Goal: Information Seeking & Learning: Learn about a topic

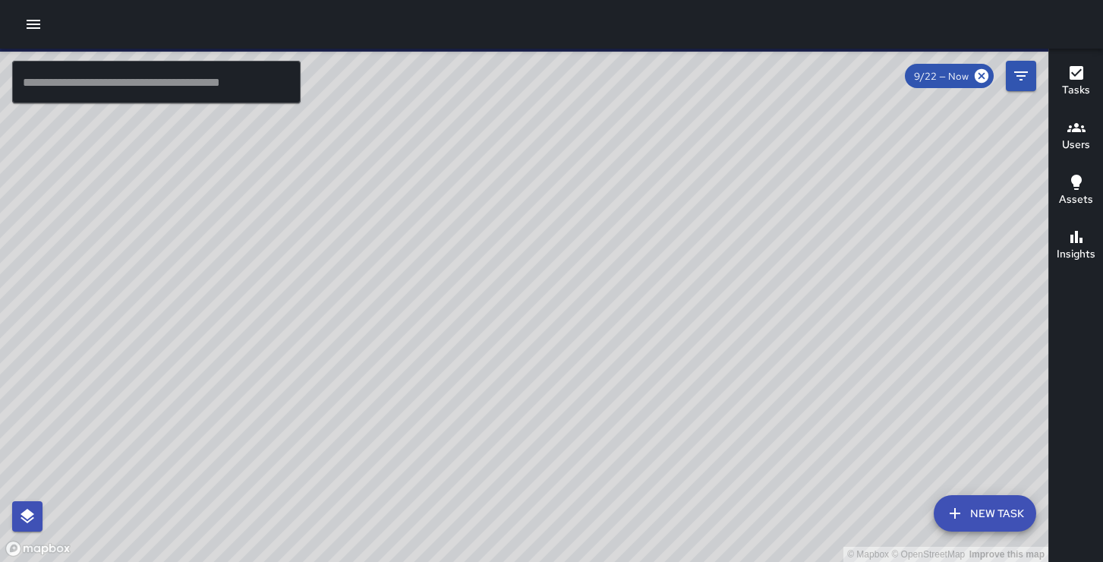
click at [33, 24] on icon "button" at bounding box center [34, 24] width 14 height 9
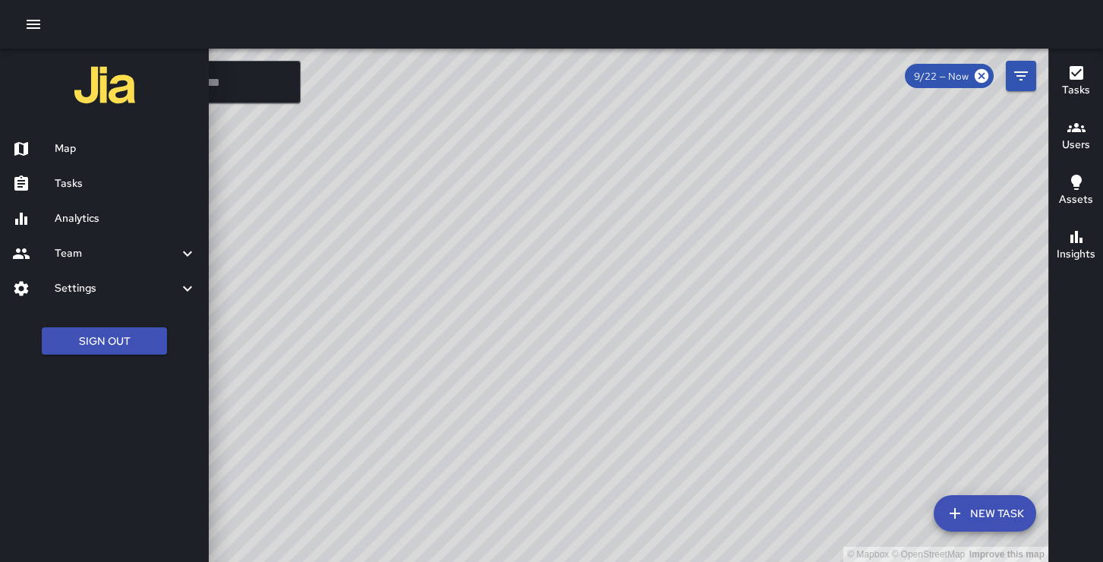
click at [124, 214] on h6 "Analytics" at bounding box center [126, 218] width 142 height 17
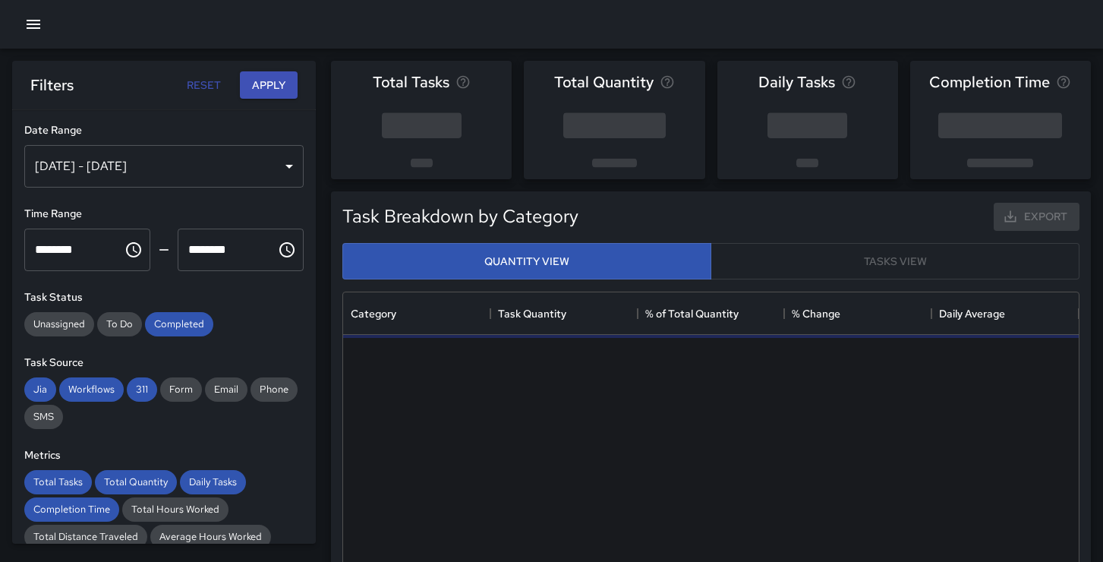
scroll to position [454, 735]
click at [250, 168] on div "[DATE] - [DATE]" at bounding box center [163, 166] width 279 height 43
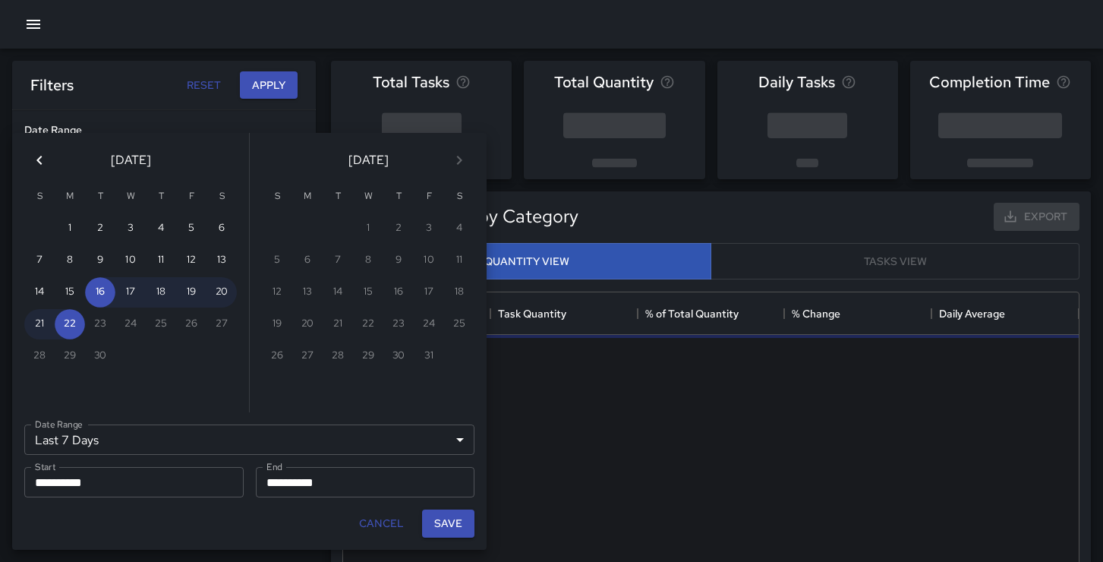
click at [37, 158] on icon "Previous month" at bounding box center [39, 160] width 18 height 18
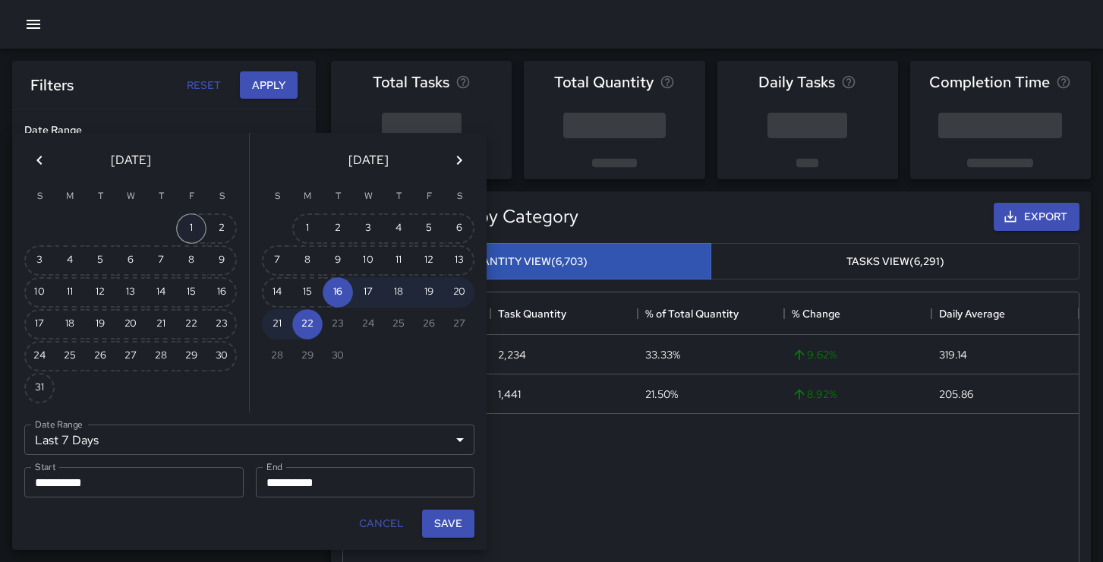
click at [185, 222] on button "1" at bounding box center [191, 228] width 30 height 30
type input "******"
type input "**********"
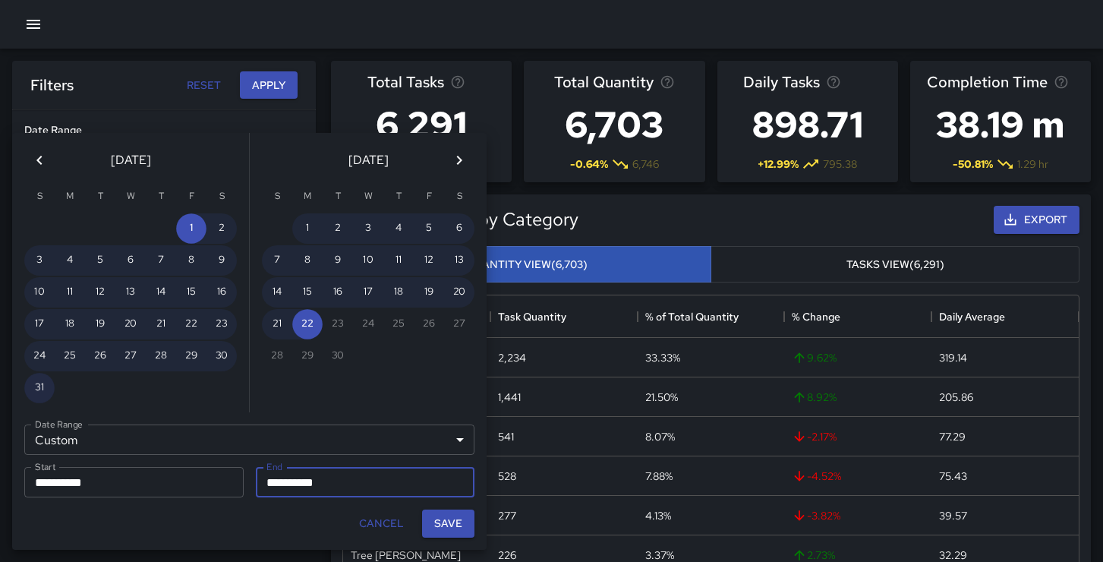
click at [31, 392] on button "31" at bounding box center [39, 388] width 30 height 30
type input "**********"
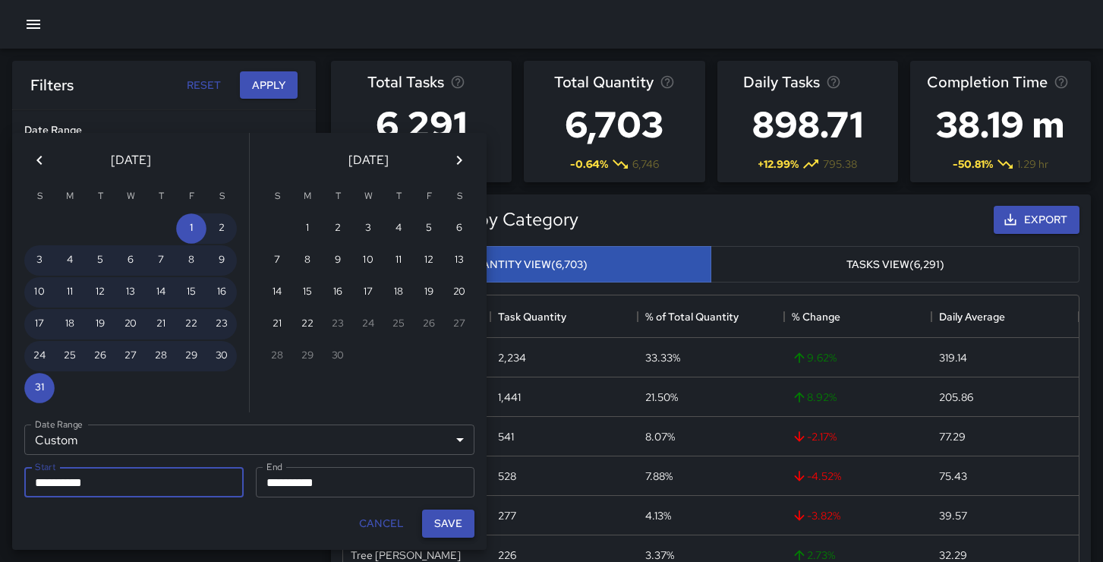
click at [463, 527] on button "Save" at bounding box center [448, 523] width 52 height 28
type input "**********"
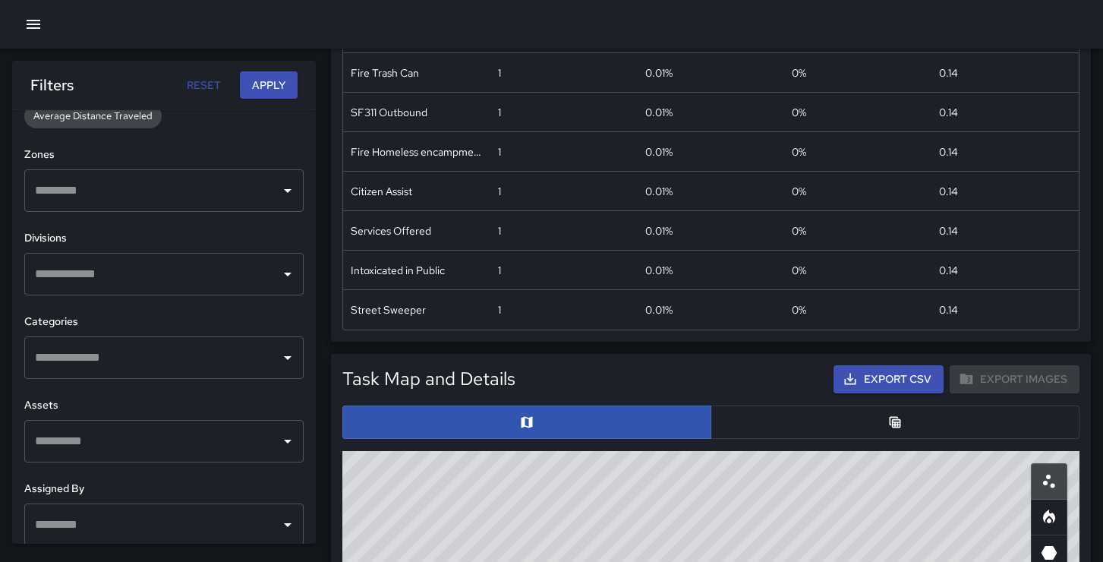
scroll to position [465, 0]
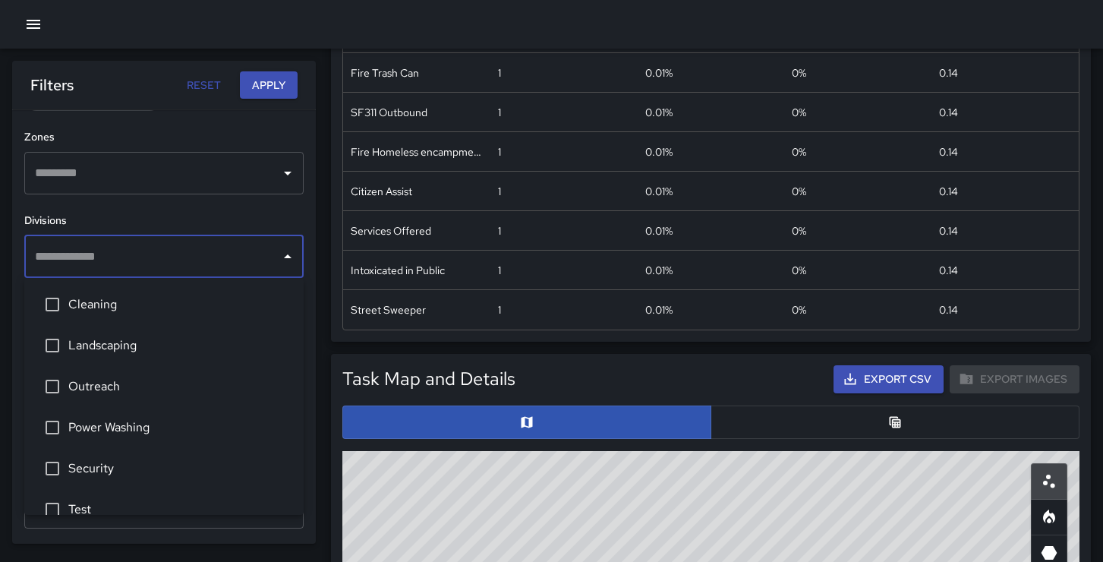
click at [200, 263] on input "text" at bounding box center [152, 256] width 243 height 29
click at [87, 472] on span "Security" at bounding box center [179, 468] width 223 height 18
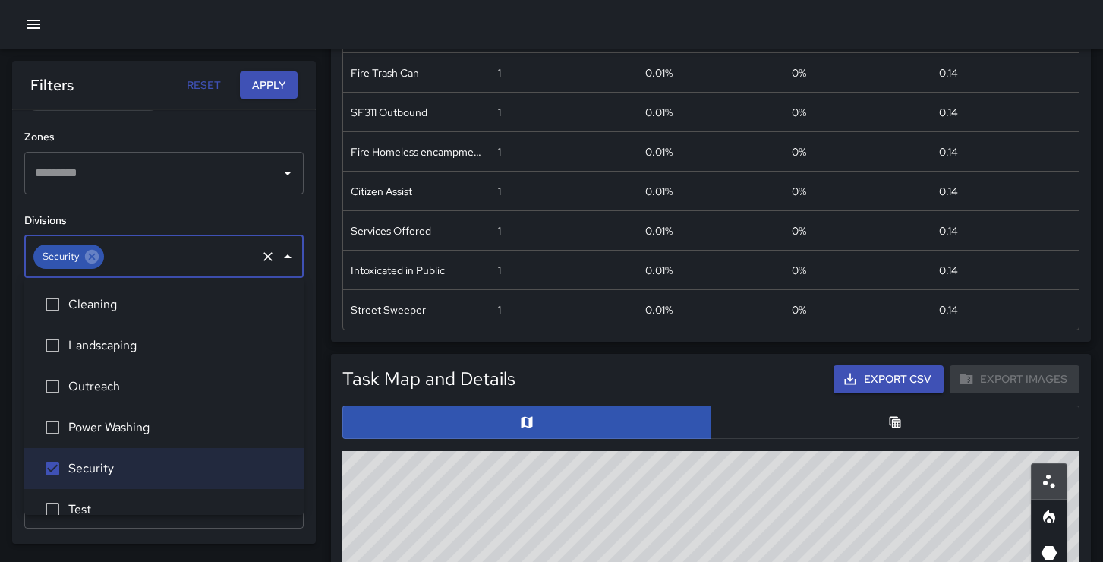
click at [290, 262] on icon "Close" at bounding box center [288, 256] width 18 height 18
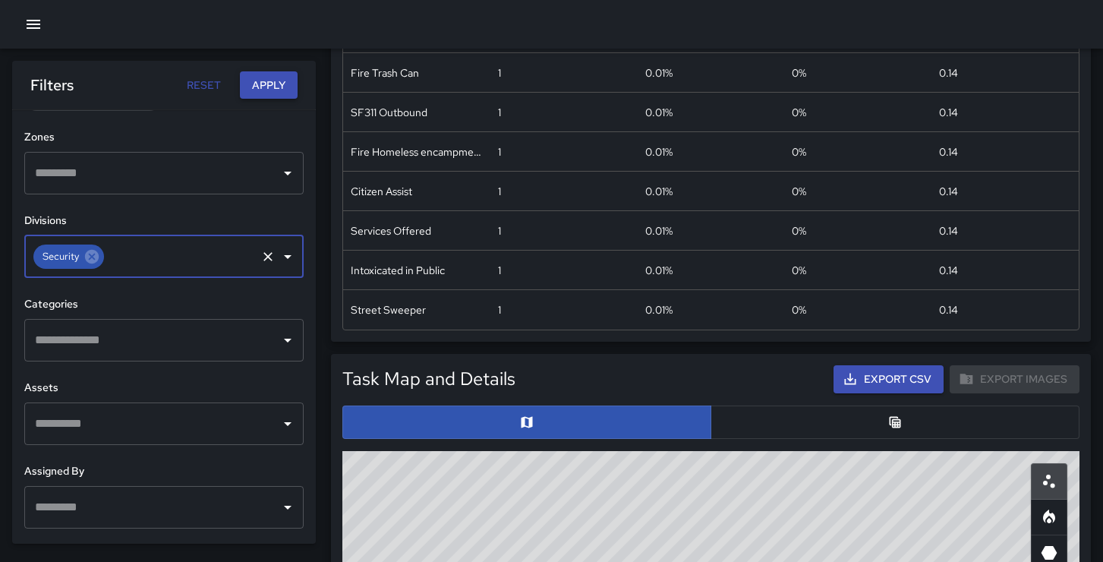
click at [272, 80] on button "Apply" at bounding box center [269, 85] width 58 height 28
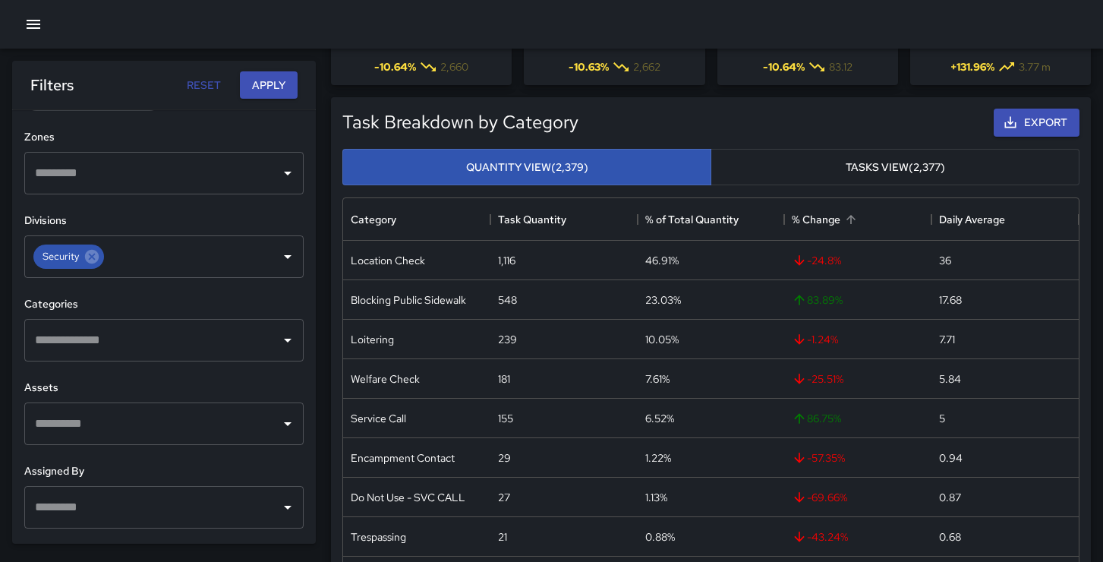
scroll to position [0, 0]
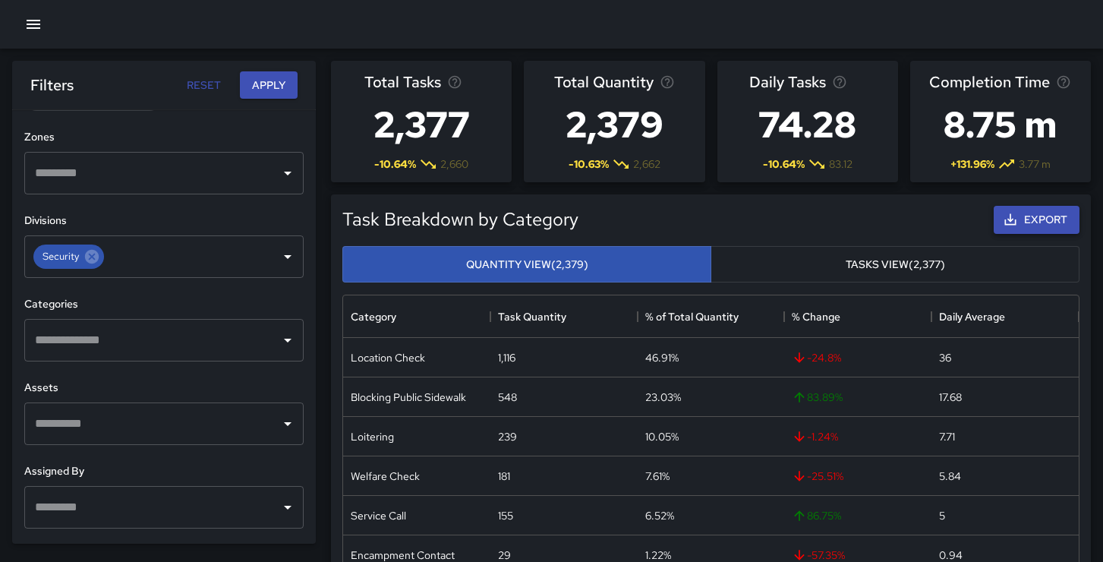
click at [1047, 225] on button "Export" at bounding box center [1036, 220] width 86 height 28
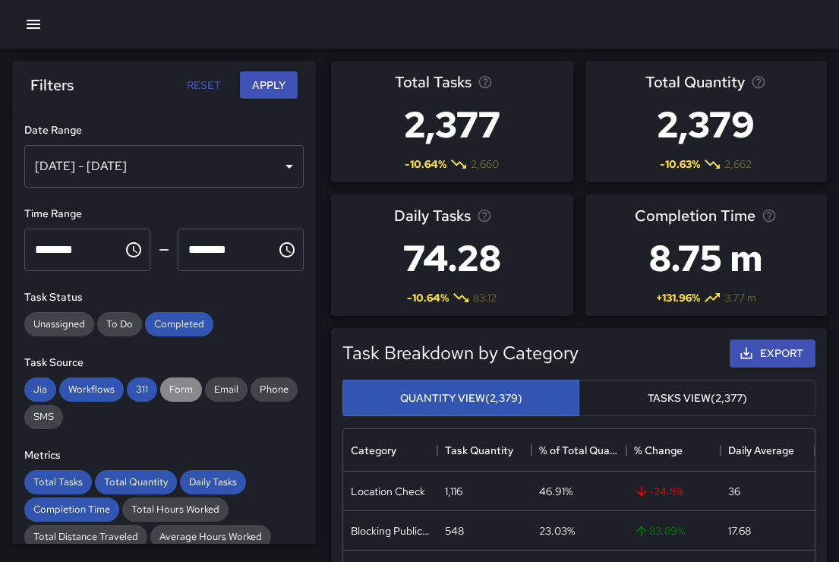
click at [181, 393] on span "Form" at bounding box center [181, 389] width 42 height 13
click at [231, 387] on span "Email" at bounding box center [226, 389] width 43 height 13
click at [267, 388] on span "Phone" at bounding box center [273, 389] width 47 height 13
click at [36, 415] on span "SMS" at bounding box center [43, 416] width 39 height 13
click at [272, 90] on button "Apply" at bounding box center [269, 85] width 58 height 28
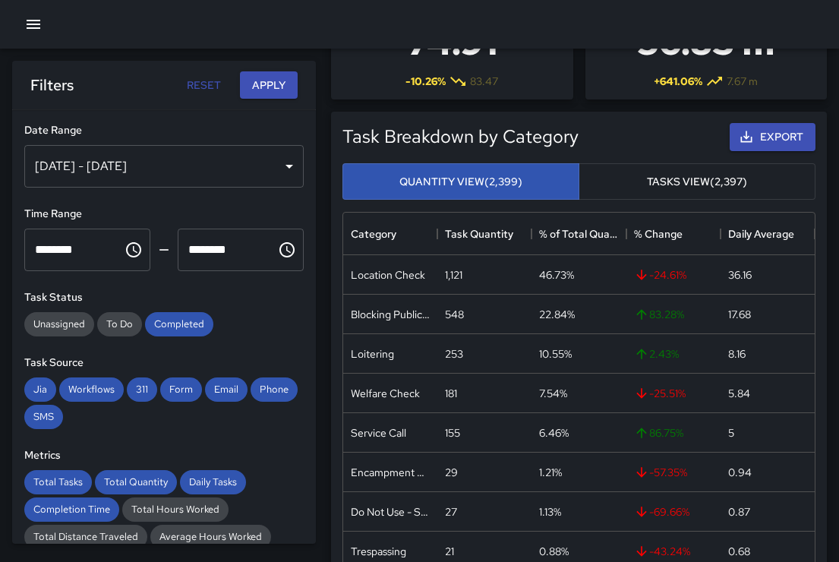
scroll to position [272, 0]
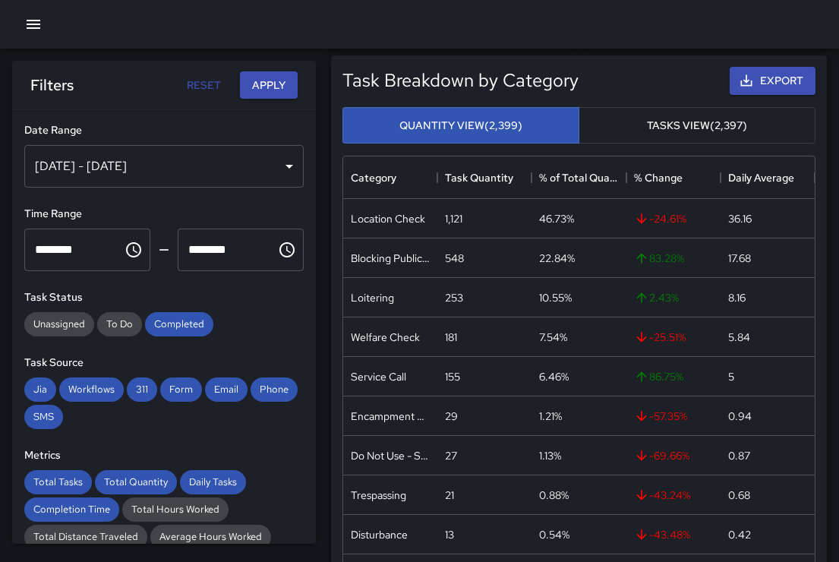
click at [688, 123] on button "Tasks View (2,397)" at bounding box center [696, 125] width 237 height 37
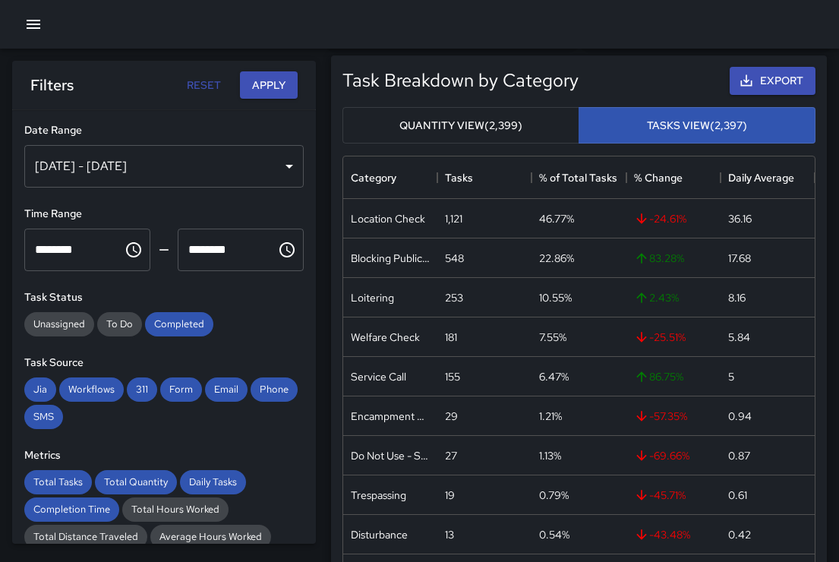
click at [461, 124] on button "Quantity View (2,399)" at bounding box center [460, 125] width 237 height 37
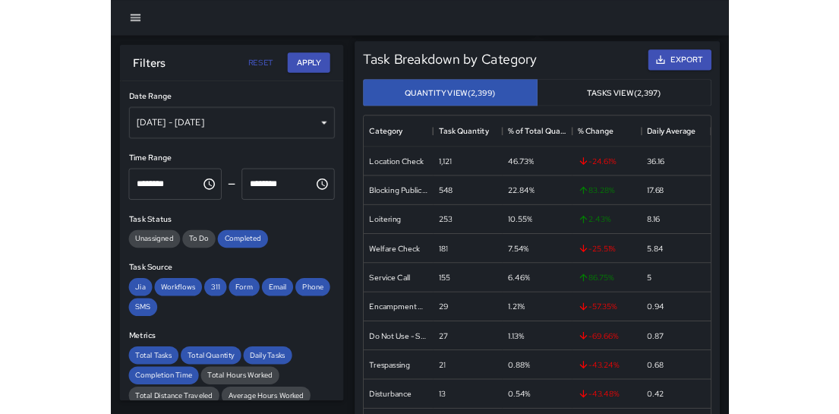
scroll to position [15, 0]
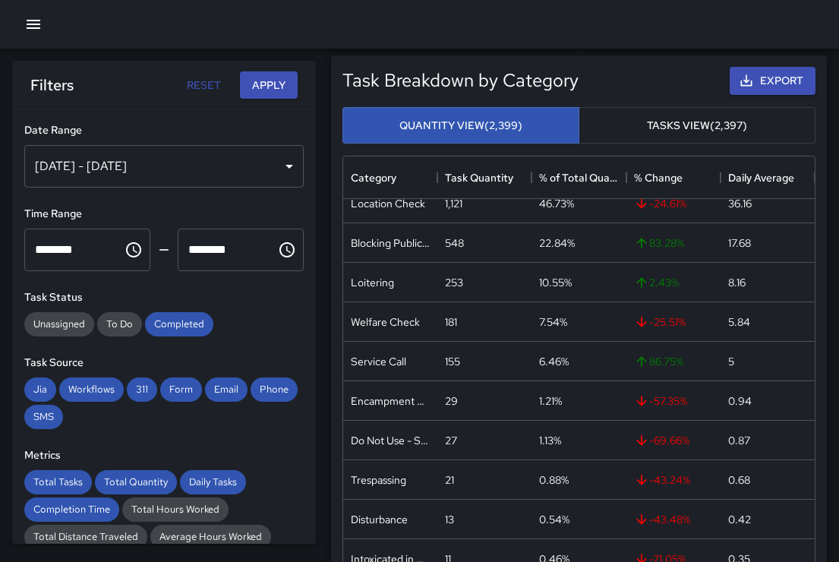
type button "quantity"
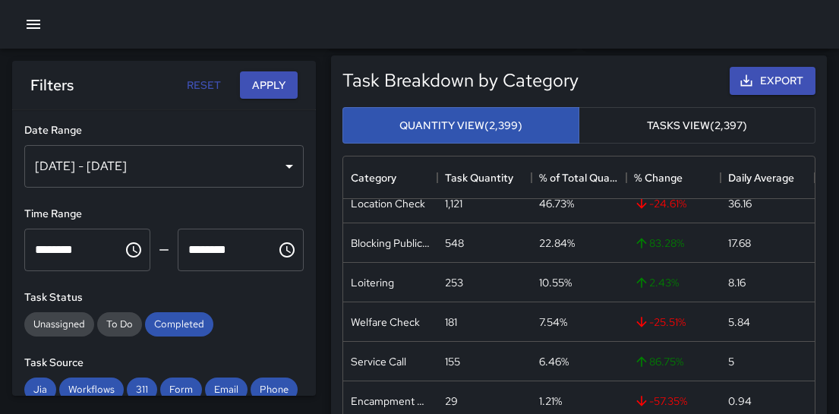
scroll to position [0, 0]
